Goal: Task Accomplishment & Management: Complete application form

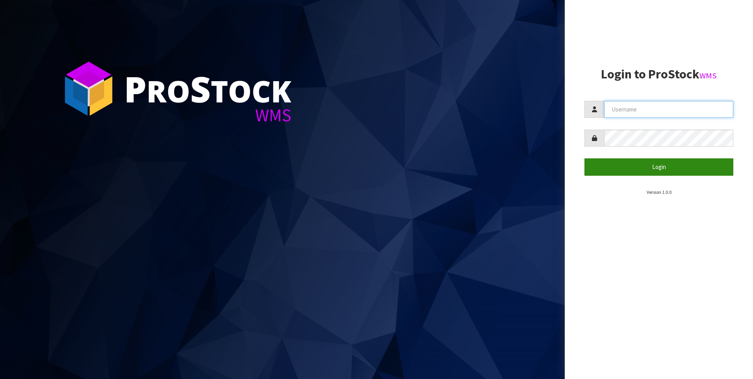
type input "[PERSON_NAME]"
click at [647, 164] on button "Login" at bounding box center [659, 166] width 149 height 17
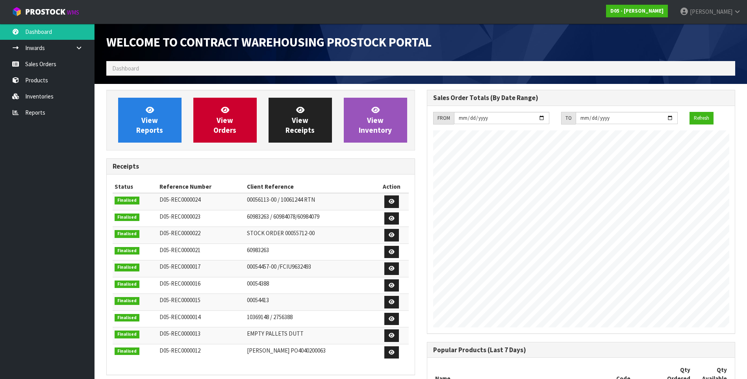
scroll to position [411, 320]
click at [42, 67] on link "Sales Orders" at bounding box center [47, 64] width 95 height 16
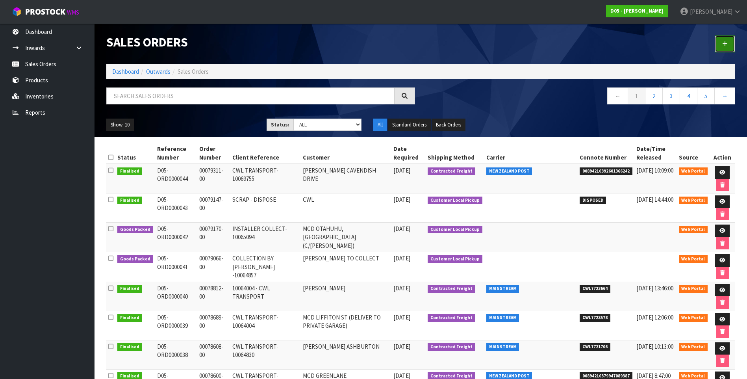
click at [725, 46] on icon at bounding box center [725, 44] width 6 height 6
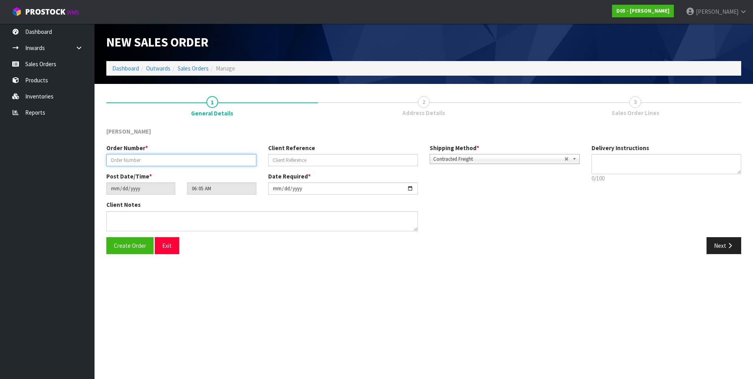
click at [121, 161] on input "text" at bounding box center [181, 160] width 150 height 12
paste input "00079454-00"
type input "00079454-00"
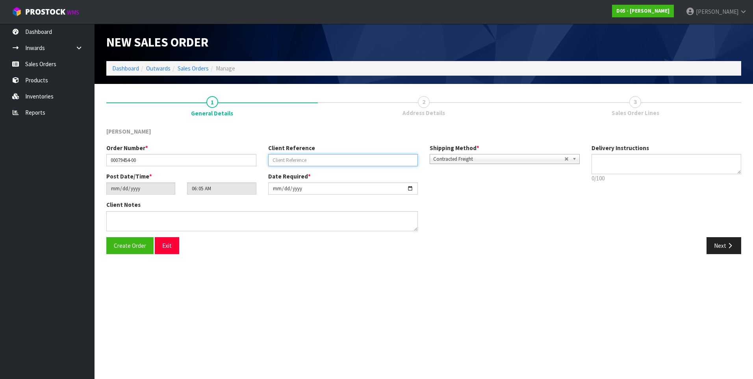
click at [283, 161] on input "text" at bounding box center [343, 160] width 150 height 12
paste input "CWL TRANSPORT-10064197"
type input "CWL TRANSPORT-10064197"
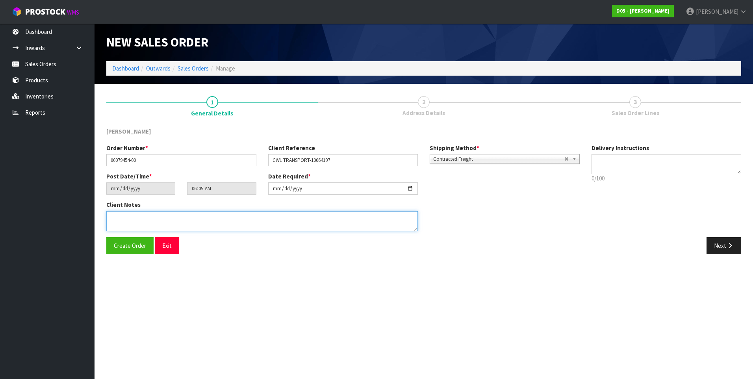
click at [125, 217] on textarea at bounding box center [262, 221] width 312 height 20
paste textarea "PLEASE DELIVERY TO SITE NO FORKLIFT ON SITE - DDD 26/9"
type textarea "PLEASE DELIVERY TO SITE NO FORKLIFT ON SITE - DDD 26/9"
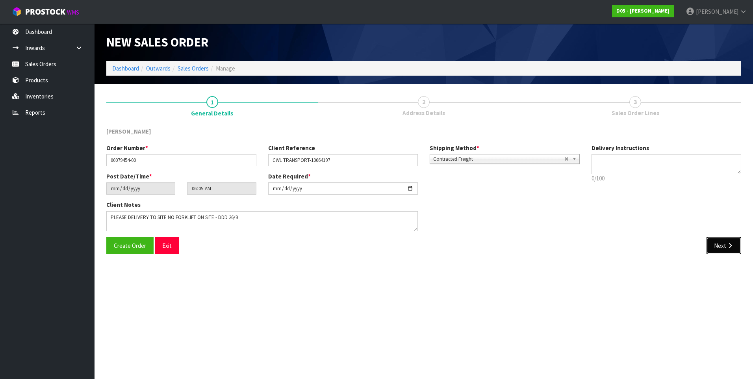
click at [726, 243] on button "Next" at bounding box center [724, 245] width 35 height 17
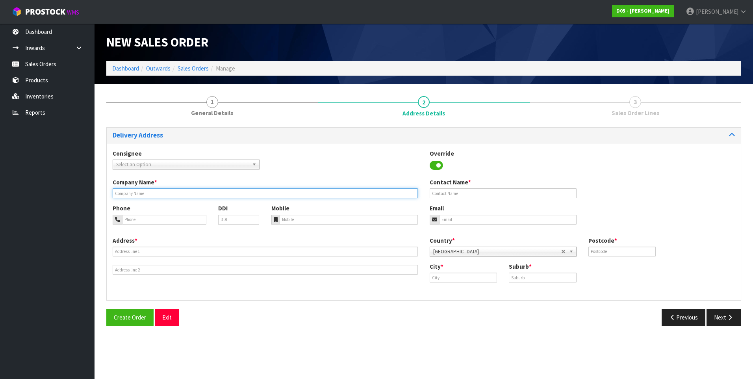
click at [135, 190] on input "text" at bounding box center [265, 193] width 305 height 10
paste input "[PERSON_NAME] [GEOGRAPHIC_DATA]"
type input "[PERSON_NAME] [GEOGRAPHIC_DATA]"
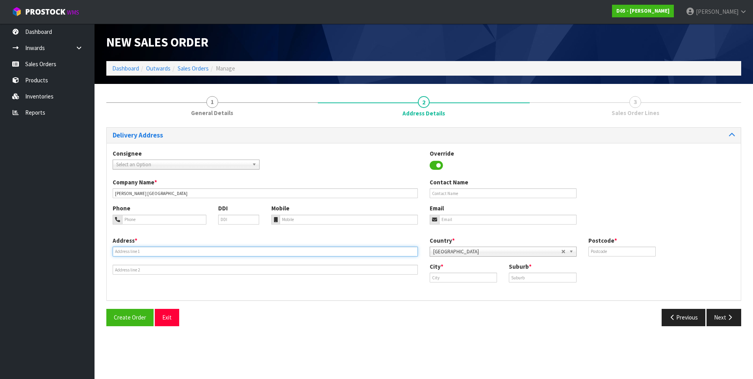
click at [119, 252] on input "text" at bounding box center [265, 252] width 305 height 10
paste input "CORNER ELIOT & [PERSON_NAME] STREET"
type input "CORNER ELIOT & [PERSON_NAME] STREET"
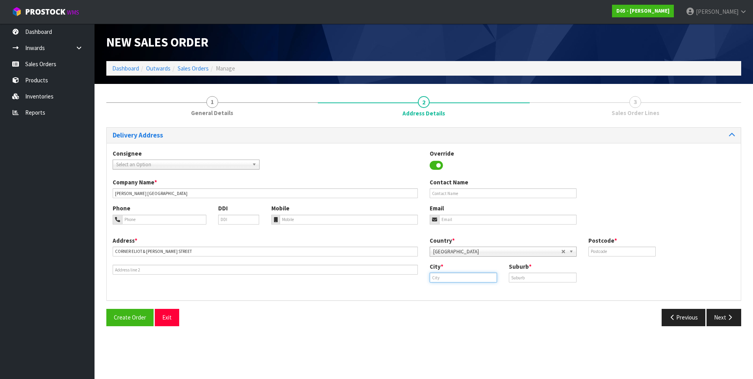
click at [453, 278] on input "text" at bounding box center [463, 278] width 67 height 10
click at [523, 278] on input "text" at bounding box center [542, 278] width 67 height 10
click at [459, 280] on input "text" at bounding box center [463, 278] width 67 height 10
type input "t"
type input "Taranaki"
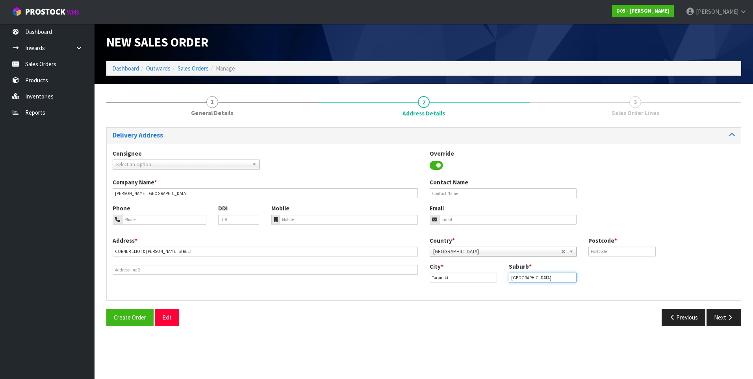
type input "[GEOGRAPHIC_DATA]"
click at [595, 249] on input "text" at bounding box center [622, 252] width 67 height 10
type input "4310"
click at [445, 194] on input "text" at bounding box center [503, 193] width 147 height 10
paste input "[PERSON_NAME]"
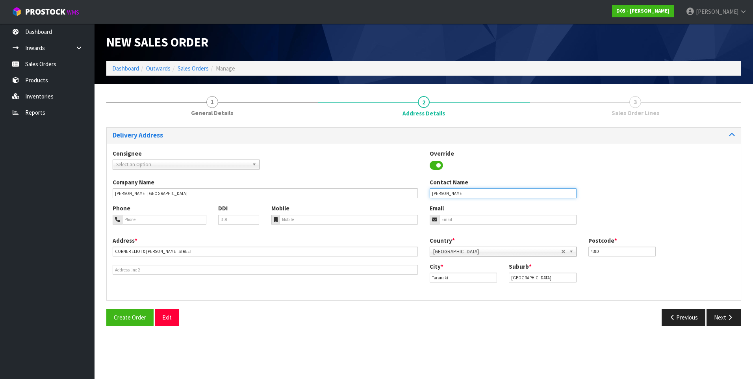
type input "[PERSON_NAME]"
click at [129, 221] on input "tel" at bounding box center [164, 220] width 84 height 10
paste input "(027) 286 7072"
type input "(027) 286 7072"
click at [303, 328] on div "Create Order Exit Previous Next" at bounding box center [423, 320] width 647 height 23
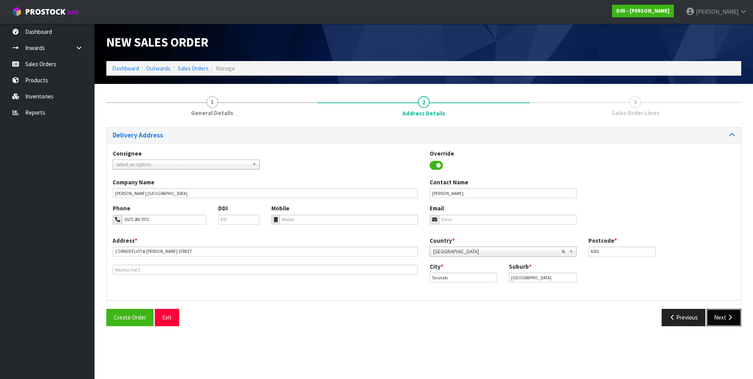
click at [723, 318] on button "Next" at bounding box center [724, 317] width 35 height 17
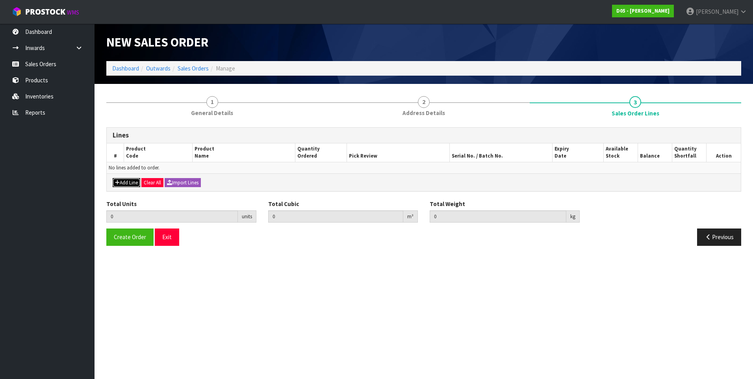
click at [130, 184] on button "Add Line" at bounding box center [127, 182] width 28 height 9
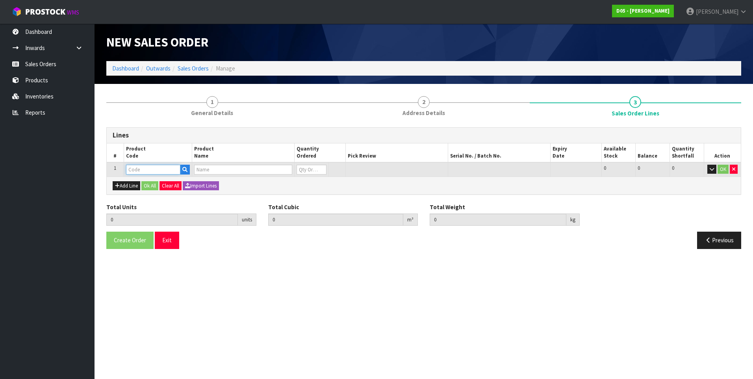
click at [138, 169] on input "text" at bounding box center [153, 170] width 54 height 10
paste input "1010500026-11"
type input "1010500026-11"
type input "0.000000"
type input "0.000"
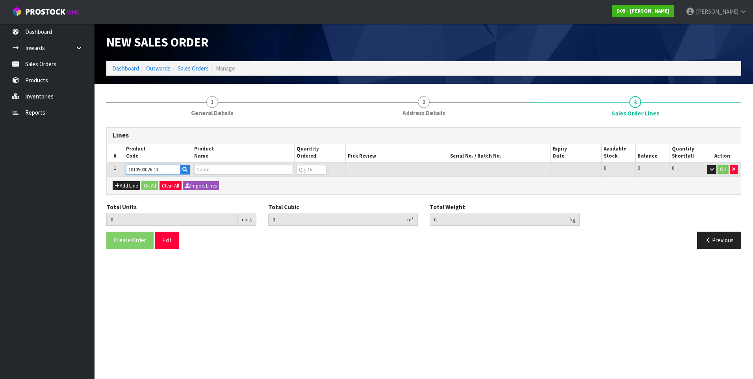
type input "( B )DIRECTIONAL BASE PANEL,NG,"DRIVE THRU->",71555"
type input "0"
type input "1010500026-11"
click at [303, 169] on input "0" at bounding box center [304, 170] width 28 height 10
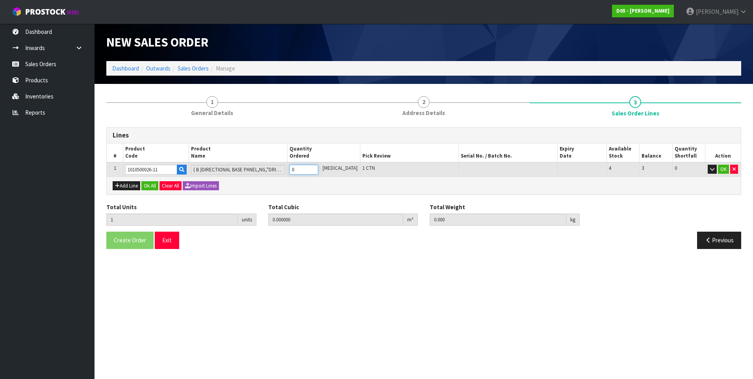
type input "1"
type input "0.169692"
type input "12"
type input "1"
click at [124, 186] on button "Add Line" at bounding box center [127, 185] width 28 height 9
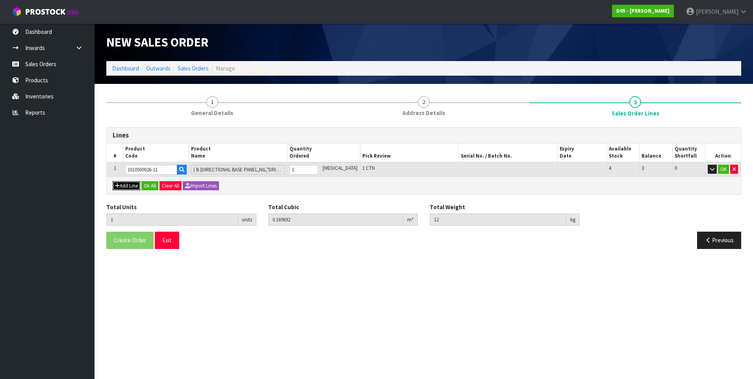
type input "0"
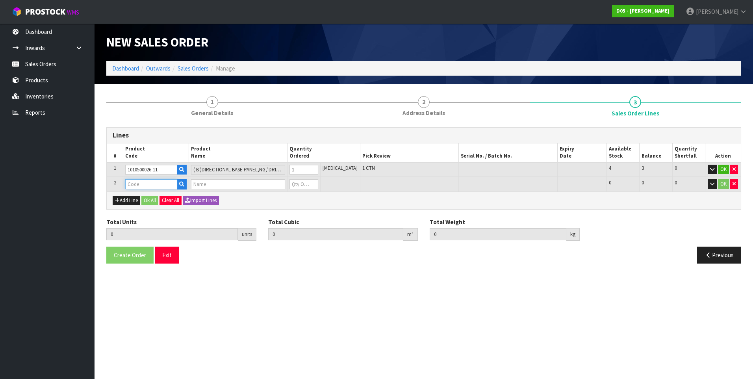
click at [141, 184] on input "text" at bounding box center [151, 184] width 52 height 10
paste input "1010500029-11"
type input "1010500029-11"
type input "1"
type input "0.169692"
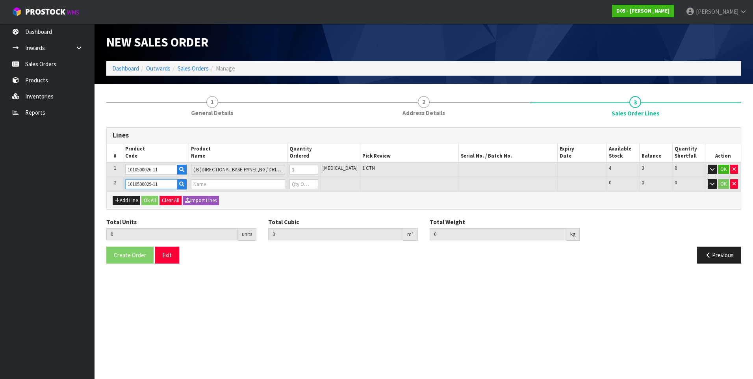
type input "12"
type input "( B )DIRECTIONAL BASE PANEL,NG,BLANK,71555"
type input "0"
type input "1010500029-11"
click at [301, 182] on input "0" at bounding box center [304, 184] width 28 height 10
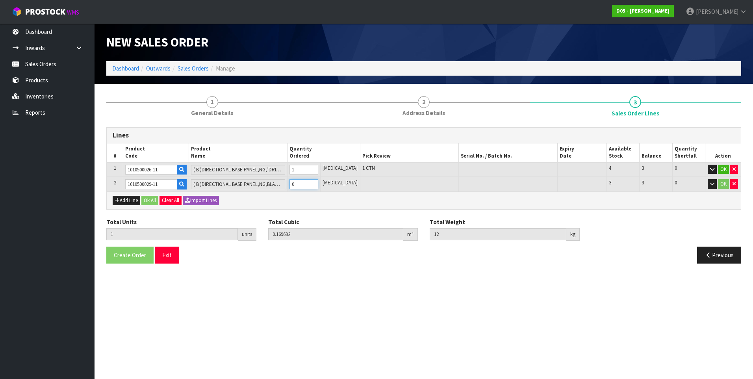
type input "2"
type input "0.339384"
type input "29"
type input "1"
click at [131, 199] on button "Add Line" at bounding box center [127, 200] width 28 height 9
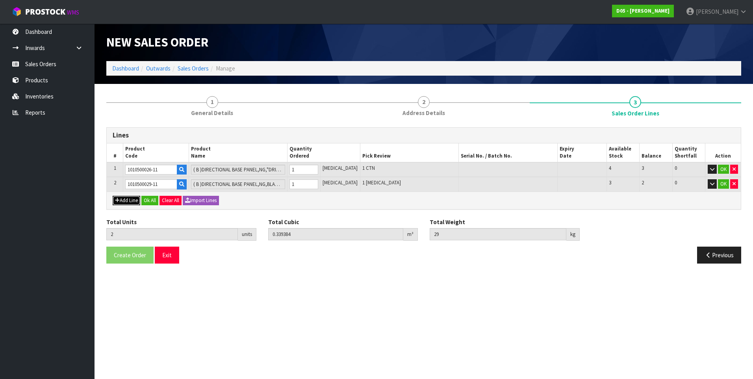
type input "0"
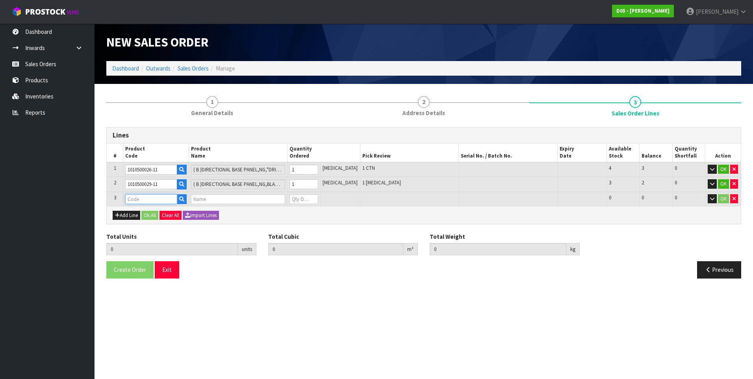
click at [137, 199] on input "text" at bounding box center [151, 199] width 52 height 10
paste input "1010500050-11"
type input "1010500050-11"
type input "2"
type input "0.339384"
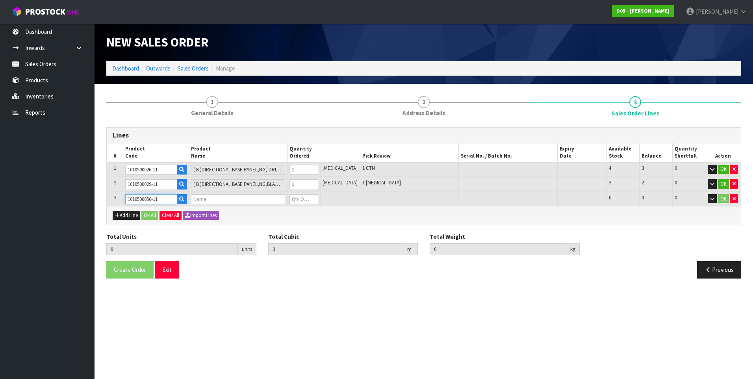
type input "29"
type input "( B )DIRECTIONAL SIGN,NG,FRAME+"M"TOP PANEL,HLG TRANSFORMER,71555"
type input "0"
type input "1010500050-11"
click at [304, 196] on input "0" at bounding box center [304, 199] width 28 height 10
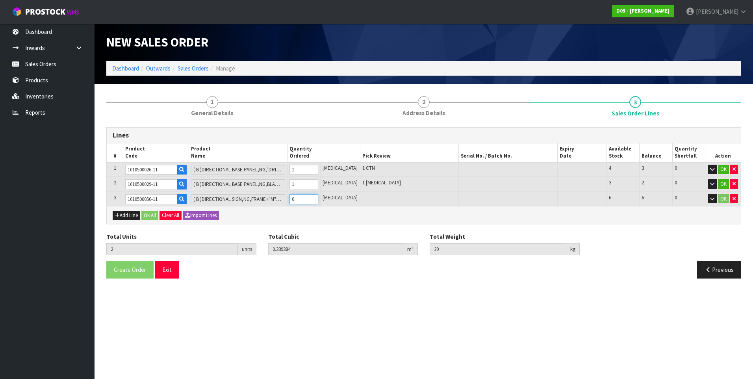
type input "3"
type input "0.87774"
type input "89"
type input "1"
click at [126, 215] on button "Add Line" at bounding box center [127, 215] width 28 height 9
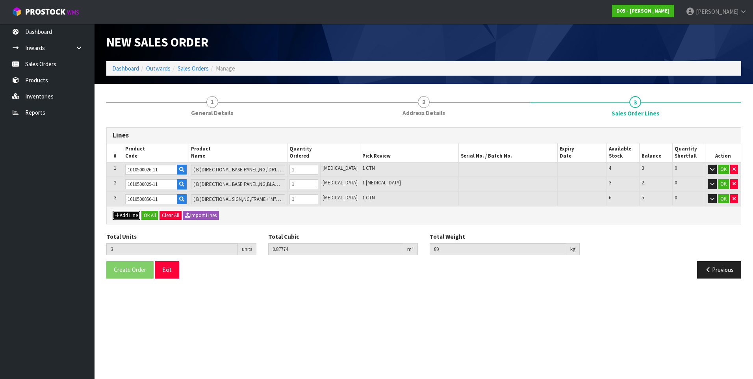
type input "0"
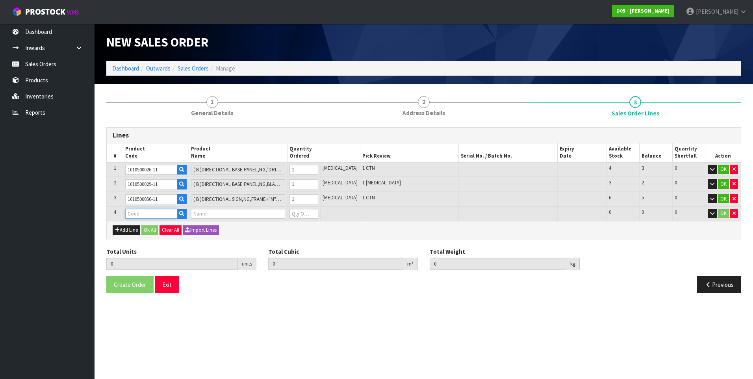
click at [138, 212] on input "text" at bounding box center [151, 214] width 52 height 10
paste input "1010500128-11"
type input "1010500128-11"
type input "3"
type input "0.87774"
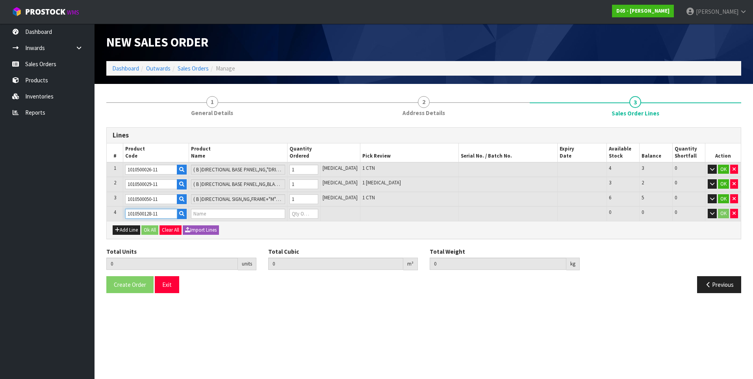
type input "89"
type input "( B )DIRECTIONAL SIGN,ALAT,COMPLETE(INCL.FRAME,M TOP PANELS,LED)"
type input "0"
type input "1010500128-11"
click at [301, 215] on input "0" at bounding box center [304, 214] width 28 height 10
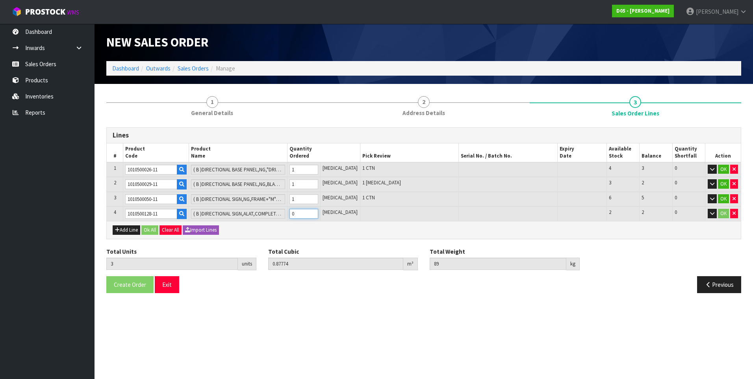
type input "4"
type input "1.26054"
type input "161"
type input "1"
click at [132, 229] on button "Add Line" at bounding box center [127, 229] width 28 height 9
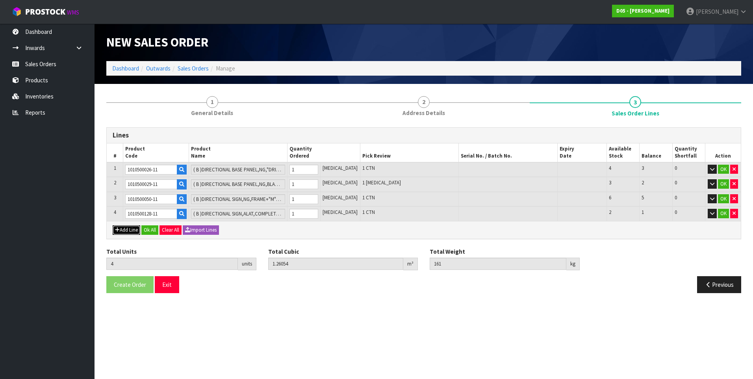
type input "0"
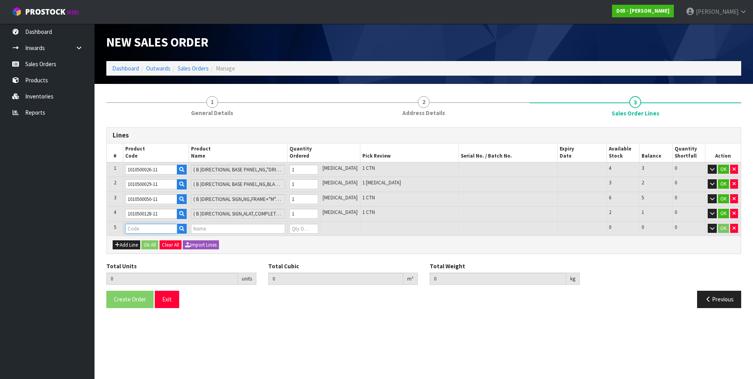
click at [145, 227] on input "text" at bounding box center [151, 229] width 52 height 10
paste input "4030510049-00"
type input "4030510049-00"
type input "4"
type input "1.26054"
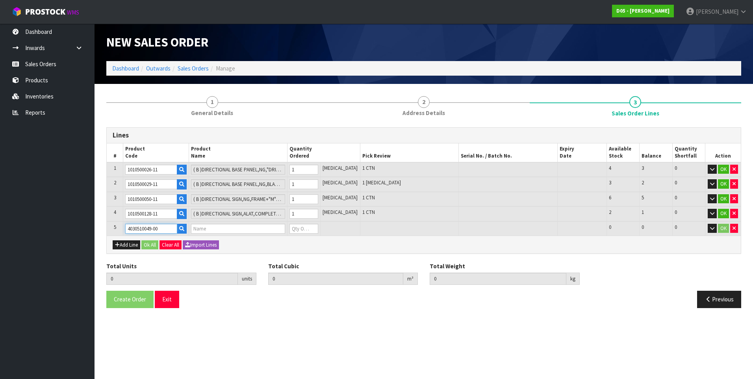
type input "161"
type input "( A )SCREEN,SAMSUNG,55",FULL HD,OUTDOOR,OH55F"
type input "0"
type input "4030510049-00"
click at [306, 228] on input "0" at bounding box center [304, 229] width 28 height 10
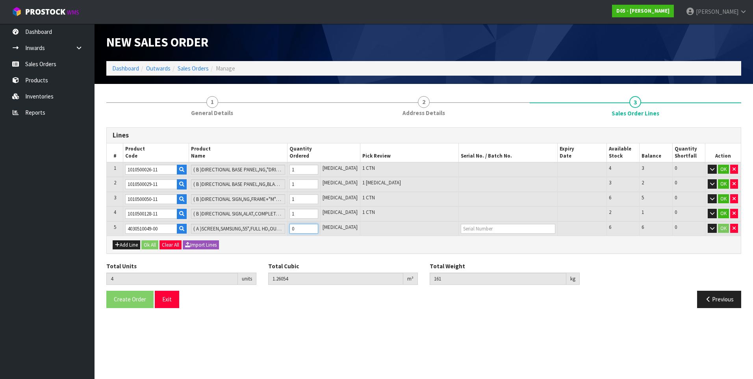
type input "10"
type input "2.8935"
type input "467"
type input "6"
click at [123, 245] on button "Add Line" at bounding box center [127, 244] width 28 height 9
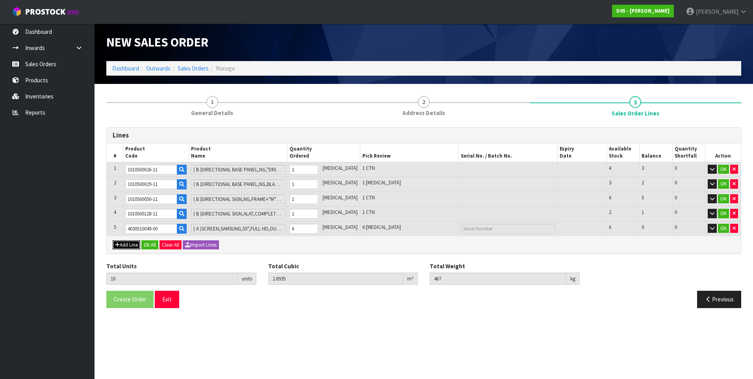
type input "0"
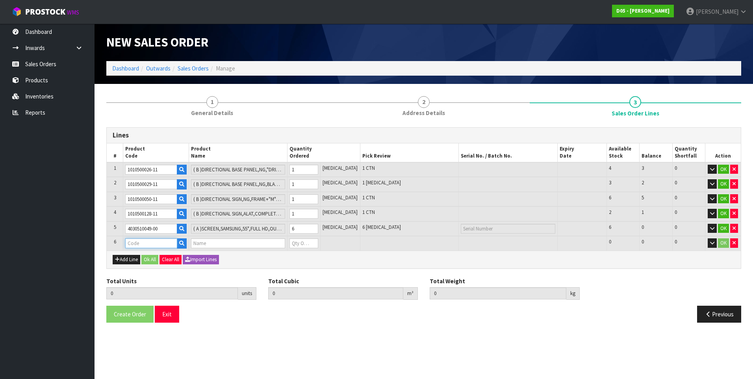
click at [140, 241] on input "text" at bounding box center [151, 243] width 52 height 10
paste input "1020200122-03"
type input "1020200122-03"
type input "10"
type input "2.8935"
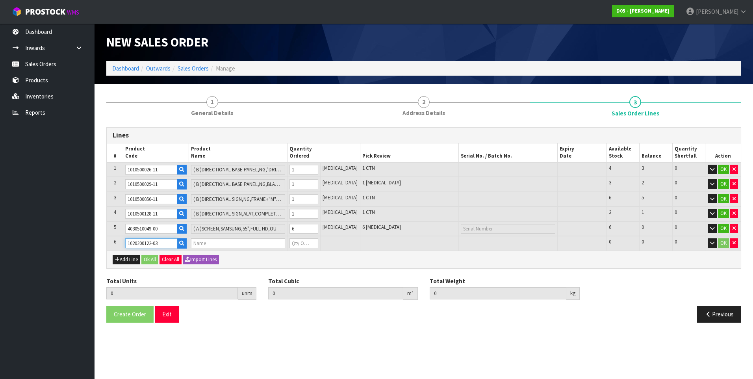
type input "467"
type input "( A )ODMB-O4-DOUBLE -COMPLETE-CB-KANBUS"
type input "0"
type input "1020200122-03"
click at [303, 240] on input "0" at bounding box center [304, 243] width 28 height 10
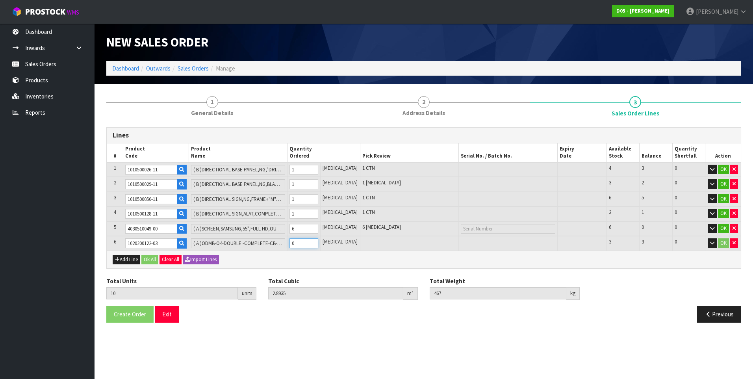
type input "12"
type input "7.01318"
type input "685"
type input "2"
click at [128, 258] on button "Add Line" at bounding box center [127, 259] width 28 height 9
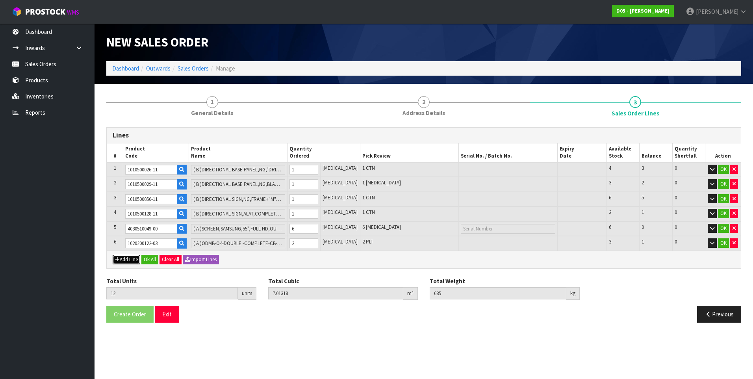
type input "0"
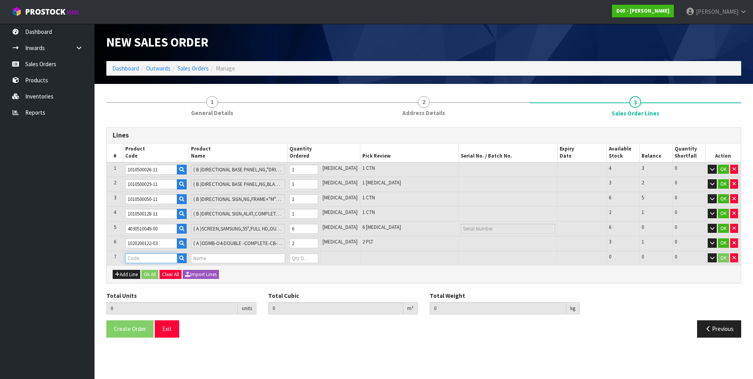
click at [135, 257] on input "text" at bounding box center [151, 258] width 52 height 10
paste input "1020200121-03"
type input "1020200121-03"
type input "12"
type input "7.01318"
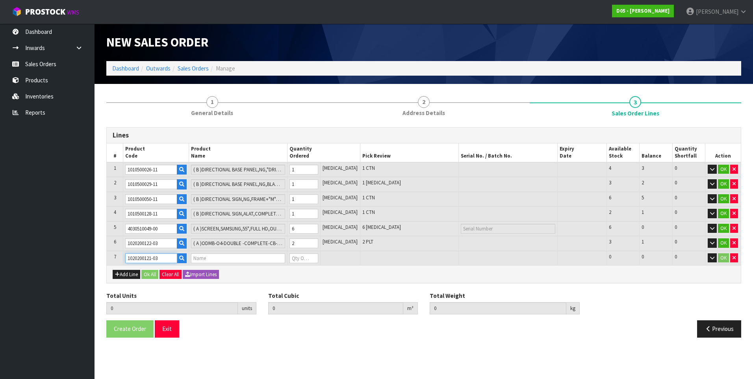
type input "685"
type input "( A )ODMB-O4-55IN-SINGLE"
type input "0"
type input "1020200121-03"
click at [308, 258] on input "0" at bounding box center [304, 258] width 28 height 10
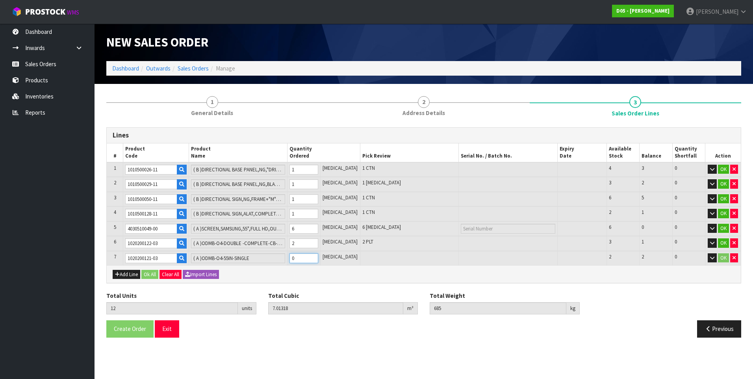
type input "14"
type input "9.180476"
type input "857"
type input "2"
click at [127, 271] on button "Add Line" at bounding box center [127, 274] width 28 height 9
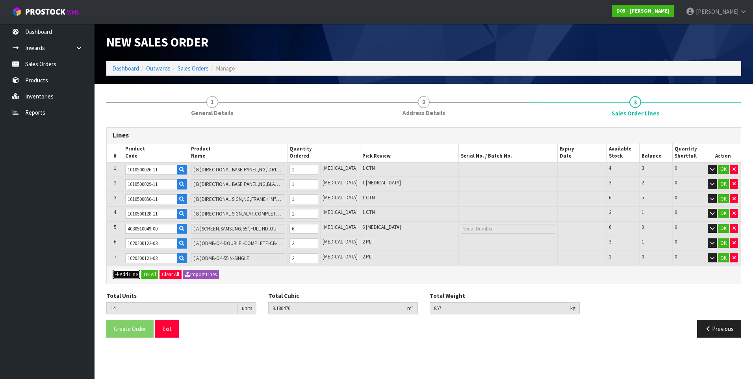
type input "0"
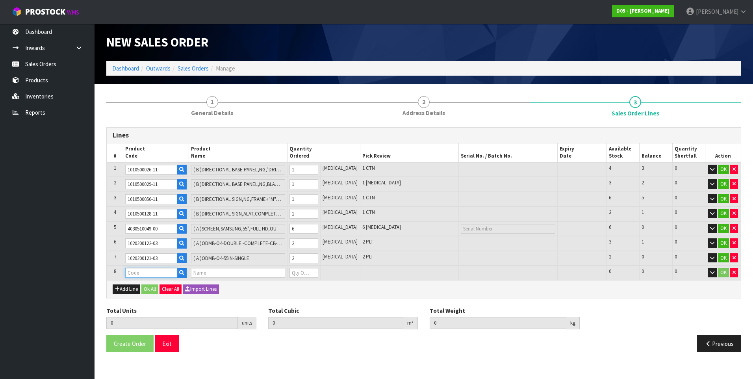
click at [137, 271] on input "text" at bounding box center [151, 273] width 52 height 10
paste input "1031100017-05"
type input "1031100017-05"
type input "14"
type input "9.180476"
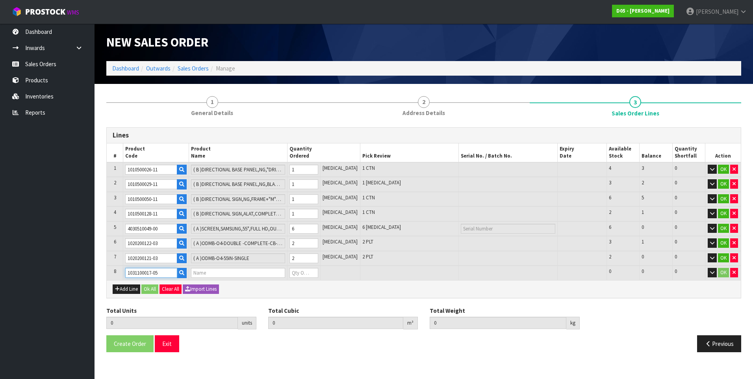
type input "857"
type input "OCU-SP1-O4-METALWORK-MCD-ANZ-CB-DARKGREY-NEWIB7K"
type input "0"
type input "1031100017-05"
click at [305, 271] on input "0" at bounding box center [304, 273] width 28 height 10
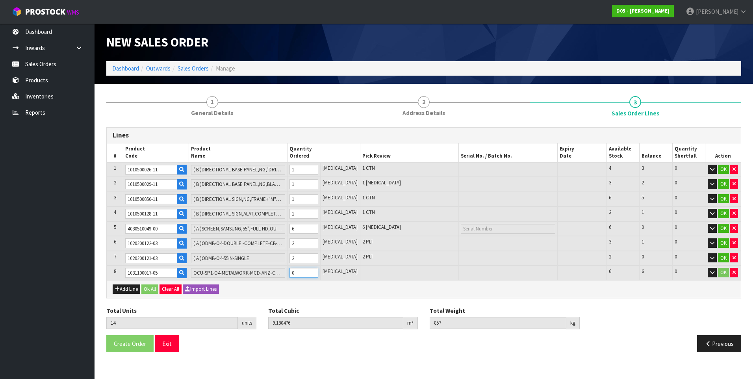
type input "16"
type input "9.633208"
type input "891"
type input "2"
click at [283, 346] on div "Create Order Exit" at bounding box center [261, 343] width 323 height 17
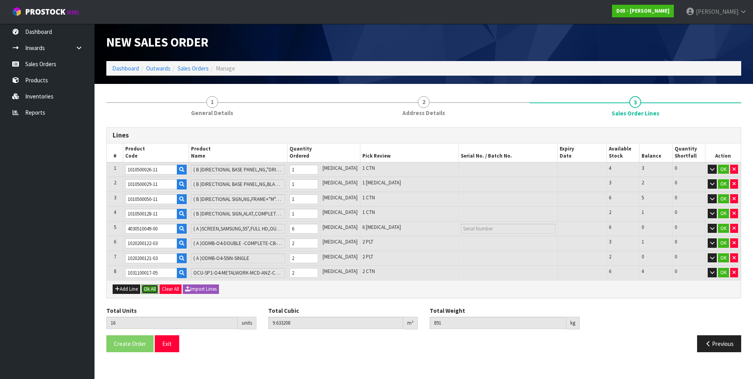
click at [147, 289] on button "Ok All" at bounding box center [149, 288] width 17 height 9
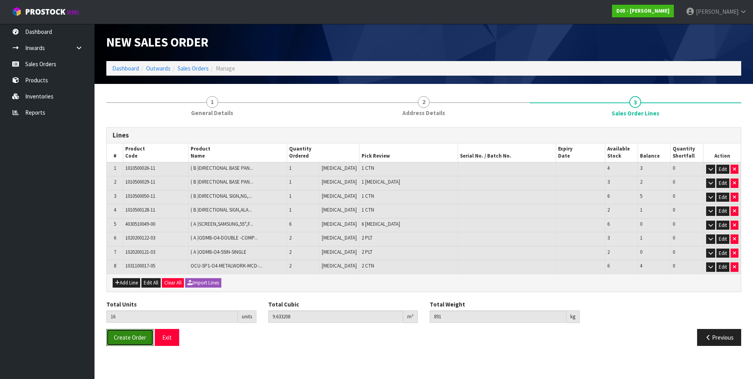
click at [127, 341] on button "Create Order" at bounding box center [129, 337] width 47 height 17
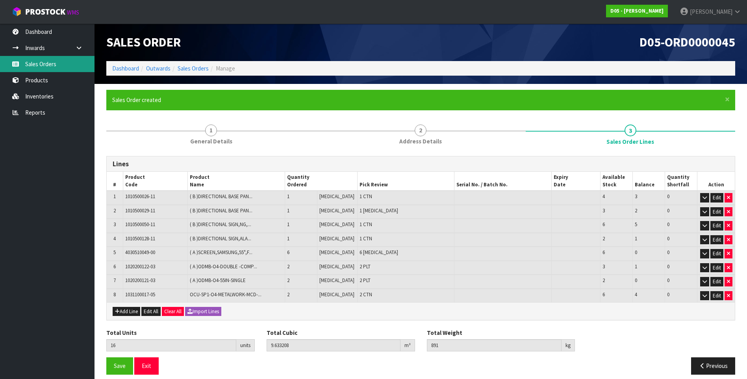
click at [51, 66] on link "Sales Orders" at bounding box center [47, 64] width 95 height 16
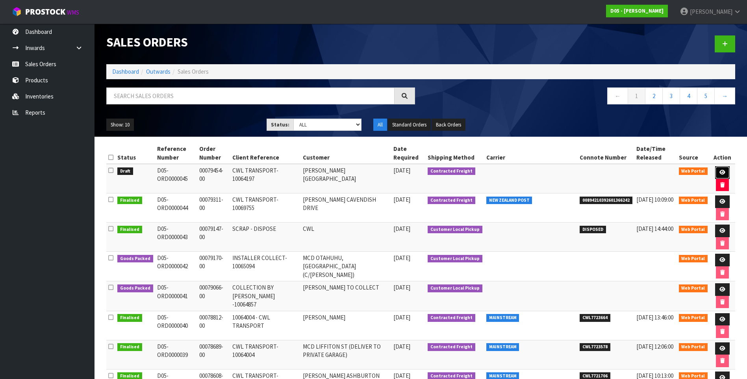
click at [721, 173] on icon at bounding box center [723, 172] width 6 height 5
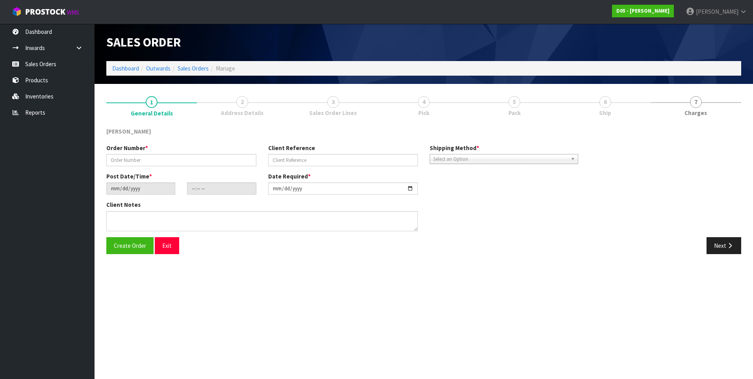
type input "00079454-00"
type input "CWL TRANSPORT-10064197"
type input "[DATE]"
type input "08:05:00.000"
type input "[DATE]"
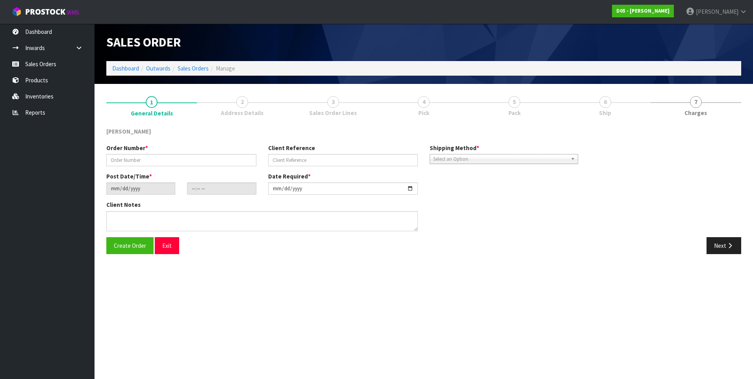
type textarea "PLEASE DELIVERY TO SITE NO FORKLIFT ON SITE - DDD 26/9"
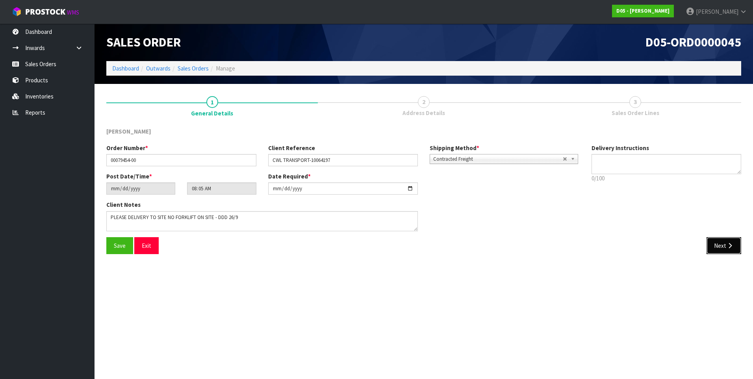
click at [722, 247] on button "Next" at bounding box center [724, 245] width 35 height 17
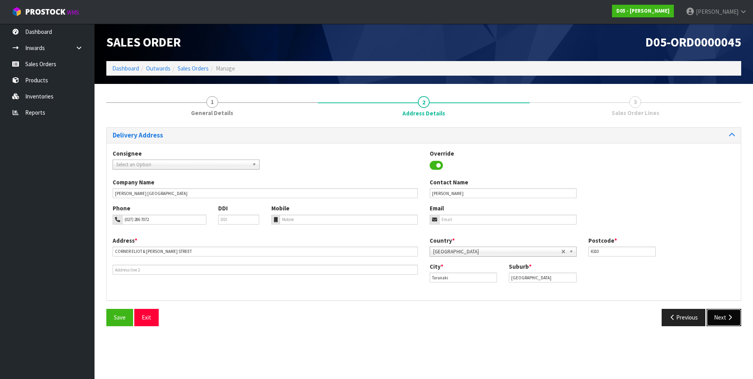
click at [720, 316] on button "Next" at bounding box center [724, 317] width 35 height 17
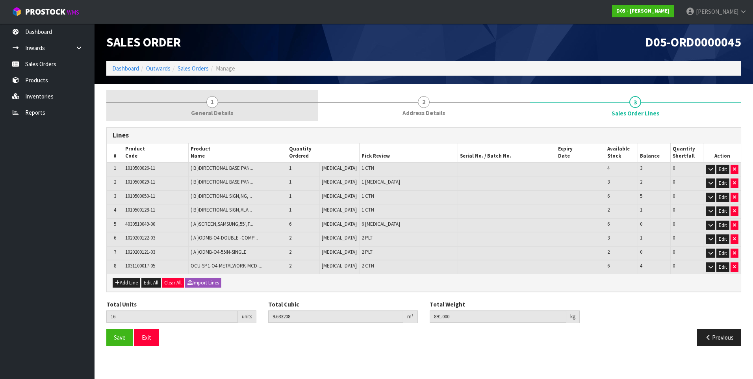
click at [211, 101] on span "1" at bounding box center [212, 102] width 12 height 12
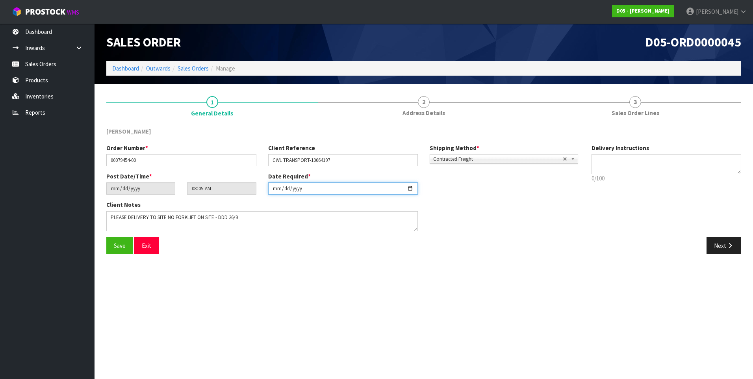
click at [411, 188] on input "[DATE]" at bounding box center [343, 188] width 150 height 12
type input "[DATE]"
click at [117, 247] on span "Save" at bounding box center [120, 245] width 12 height 7
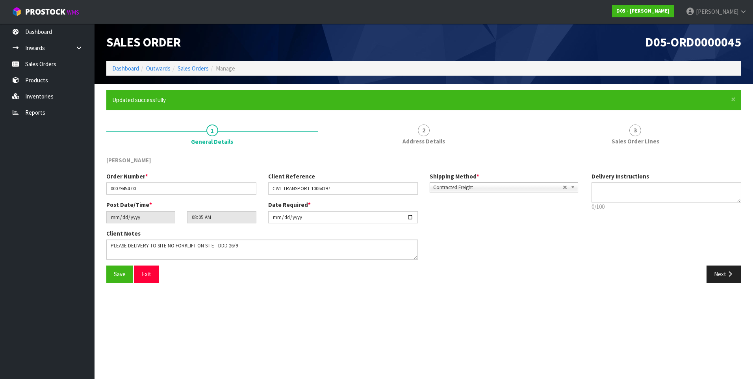
type input "10:05:00.000"
click at [36, 64] on link "Sales Orders" at bounding box center [47, 64] width 95 height 16
